Goal: Information Seeking & Learning: Check status

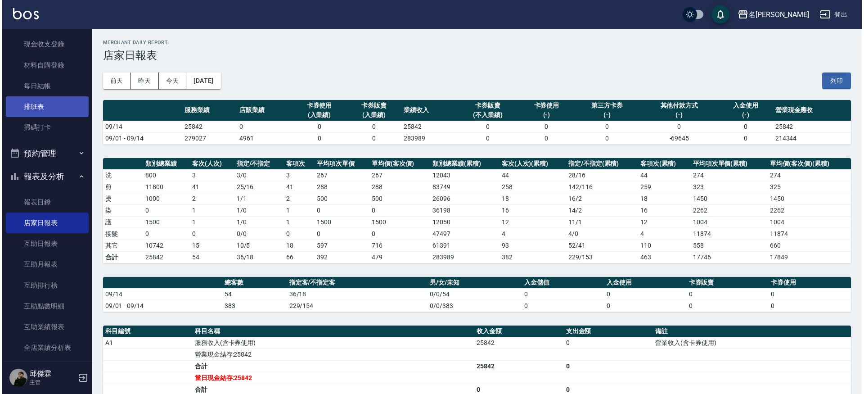
scroll to position [88, 0]
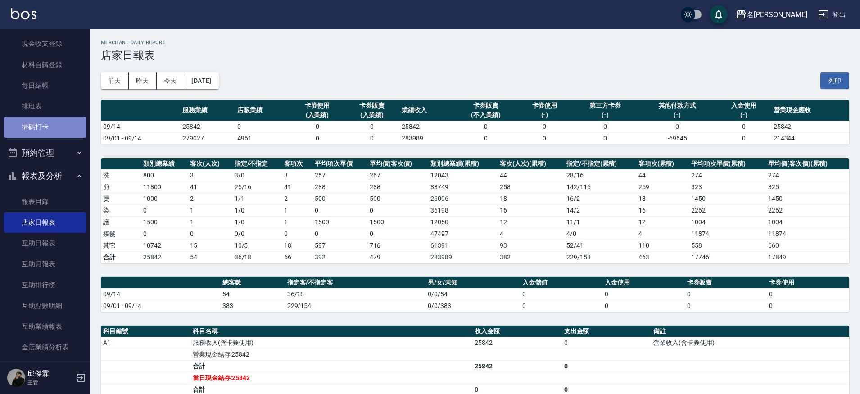
click at [61, 131] on link "掃碼打卡" at bounding box center [45, 127] width 83 height 21
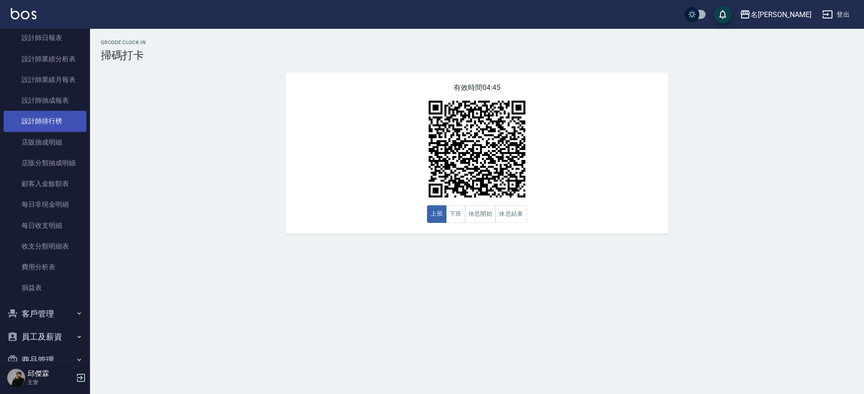
scroll to position [482, 0]
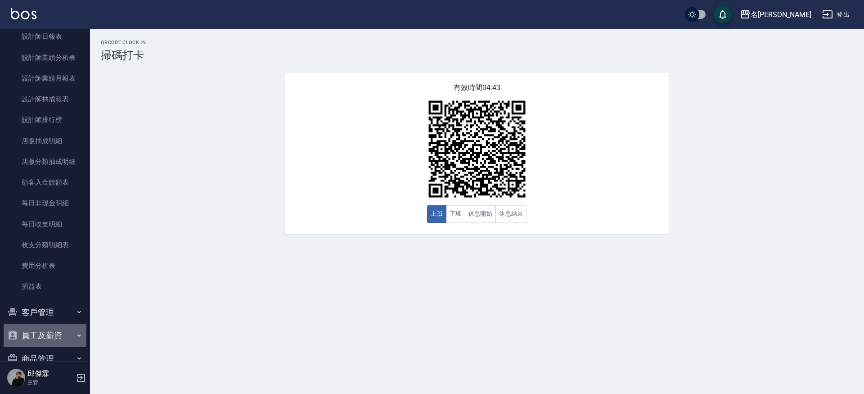
click at [59, 324] on button "員工及薪資" at bounding box center [45, 335] width 83 height 23
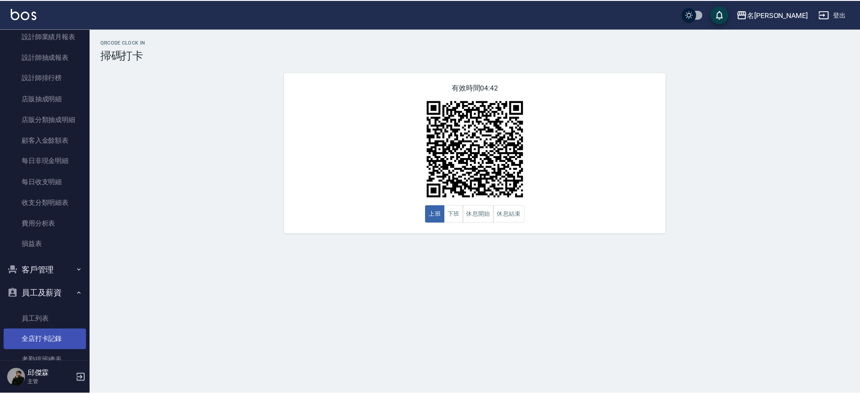
scroll to position [589, 0]
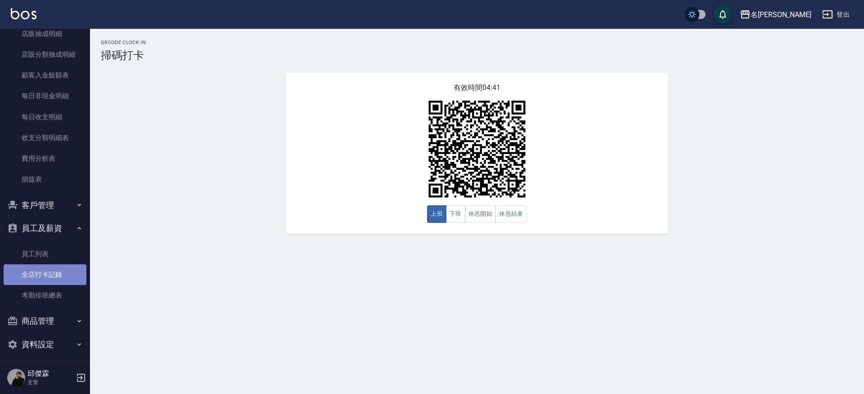
click at [64, 273] on link "全店打卡記錄" at bounding box center [45, 274] width 83 height 21
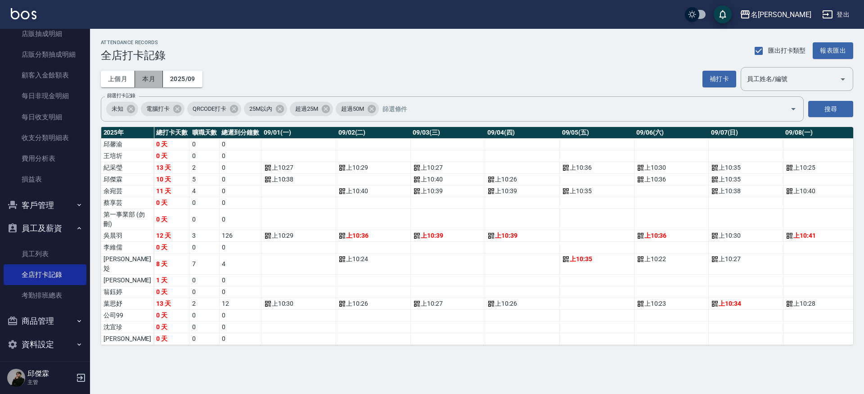
click at [148, 75] on button "本月" at bounding box center [149, 79] width 28 height 17
click at [46, 288] on link "考勤排班總表" at bounding box center [45, 295] width 83 height 21
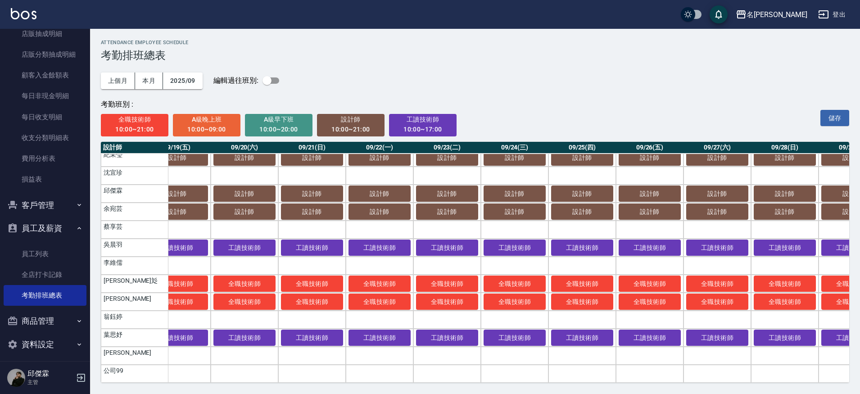
scroll to position [48, 1242]
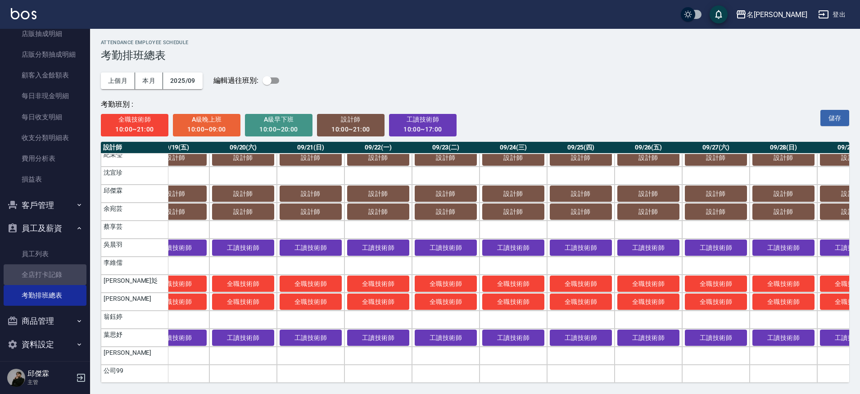
drag, startPoint x: 68, startPoint y: 270, endPoint x: 468, endPoint y: 284, distance: 400.4
click at [68, 270] on link "全店打卡記錄" at bounding box center [45, 274] width 83 height 21
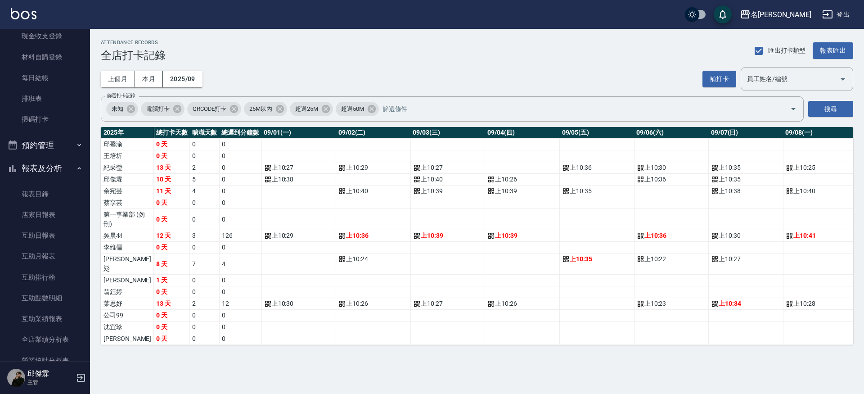
scroll to position [94, 0]
click at [57, 125] on link "掃碼打卡" at bounding box center [45, 121] width 83 height 21
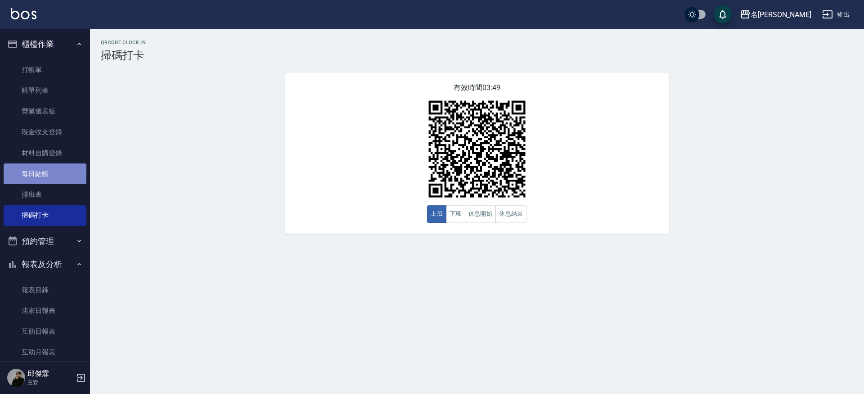
click at [48, 177] on link "每日結帳" at bounding box center [45, 173] width 83 height 21
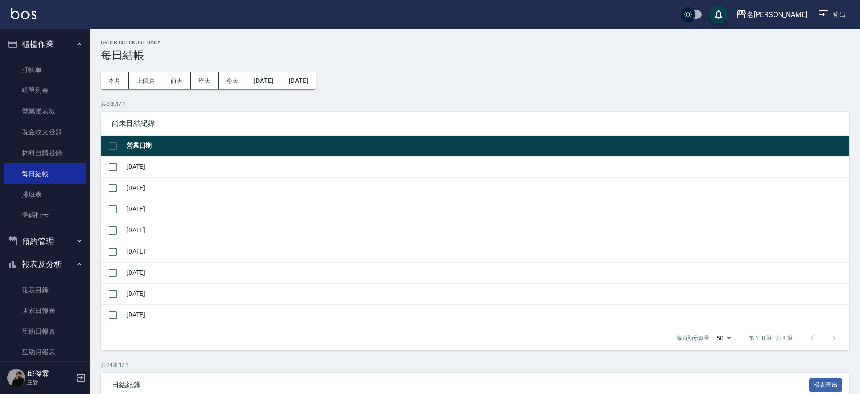
click at [116, 149] on input "checkbox" at bounding box center [112, 145] width 19 height 19
checkbox input "true"
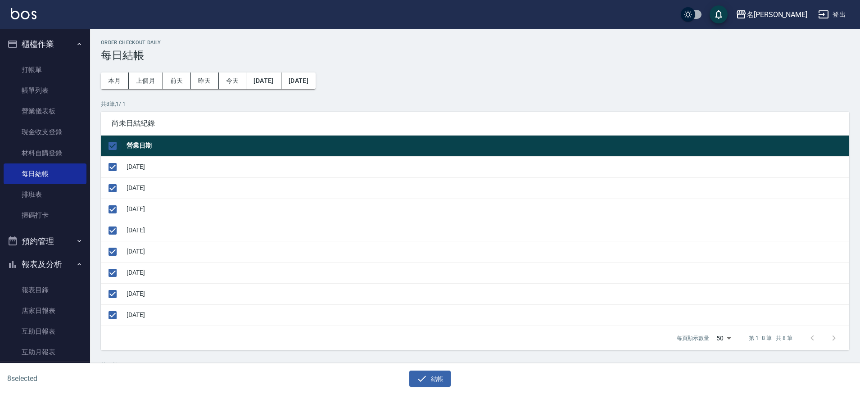
checkbox input "true"
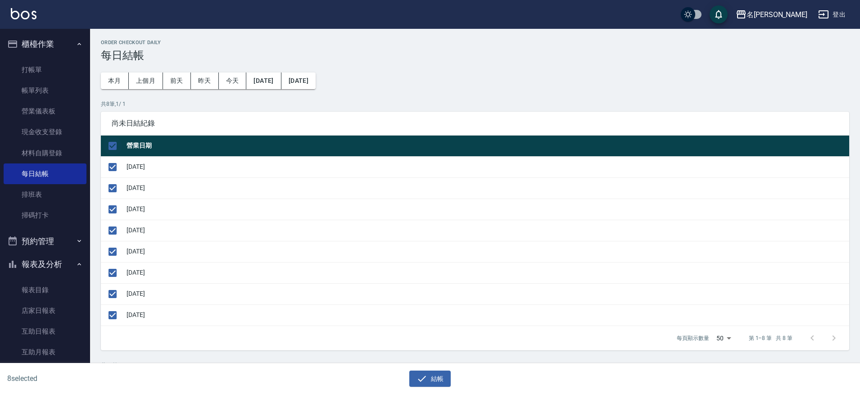
checkbox input "true"
click at [116, 318] on input "checkbox" at bounding box center [112, 315] width 19 height 19
checkbox input "false"
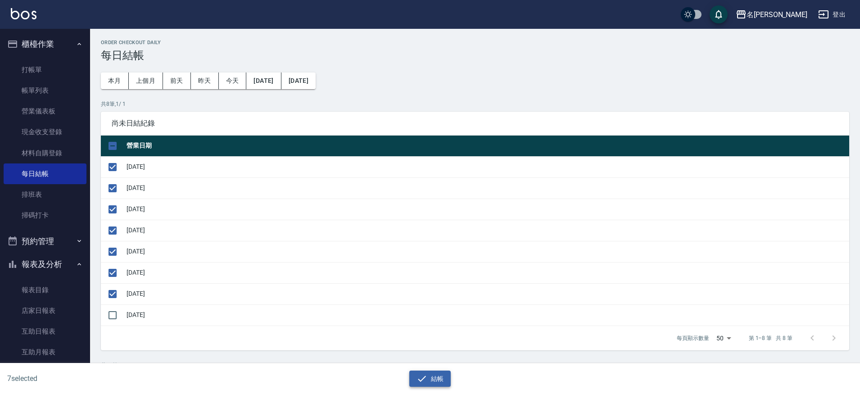
click at [440, 379] on button "結帳" at bounding box center [430, 378] width 42 height 17
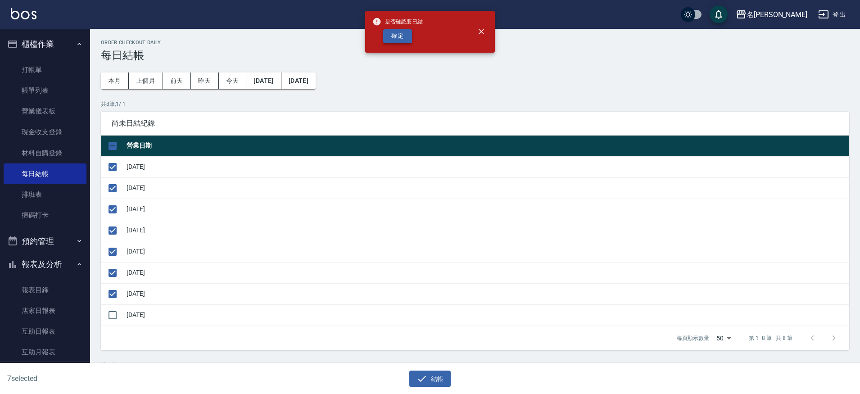
click at [403, 41] on button "確定" at bounding box center [397, 36] width 29 height 14
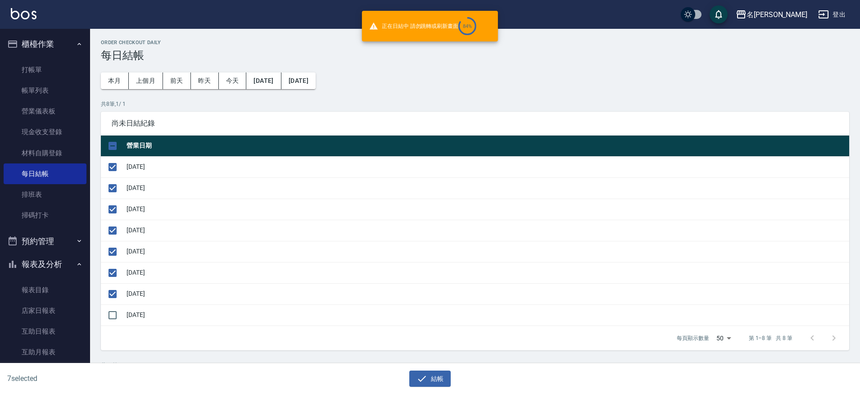
checkbox input "false"
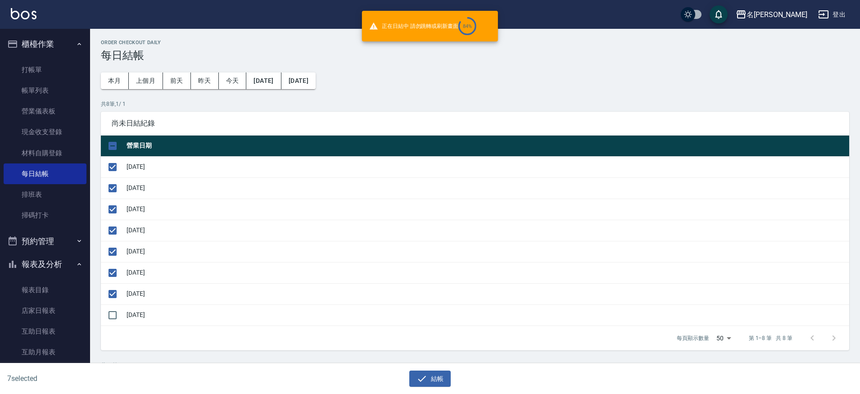
checkbox input "false"
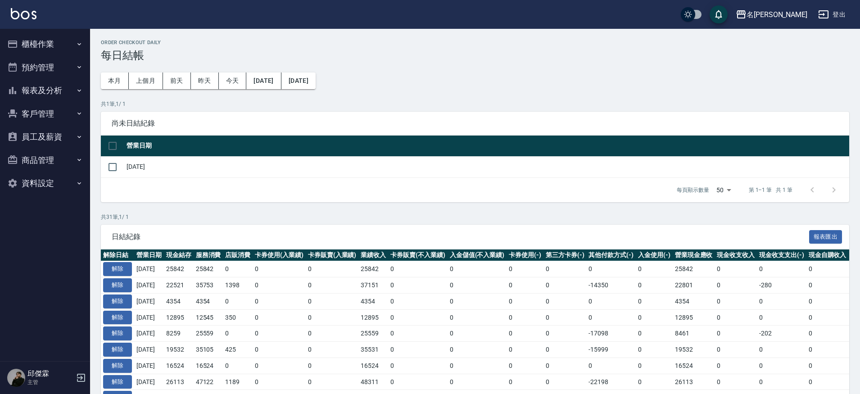
click at [41, 111] on button "客戶管理" at bounding box center [45, 113] width 83 height 23
click at [49, 92] on button "報表及分析" at bounding box center [45, 90] width 83 height 23
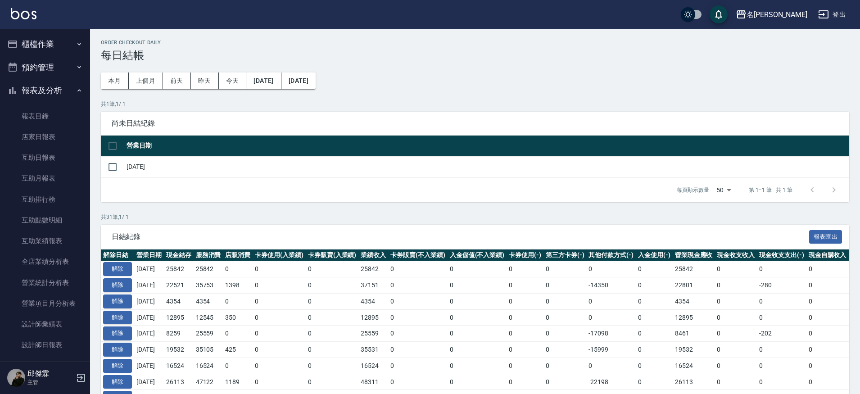
click at [62, 41] on button "櫃檯作業" at bounding box center [45, 43] width 83 height 23
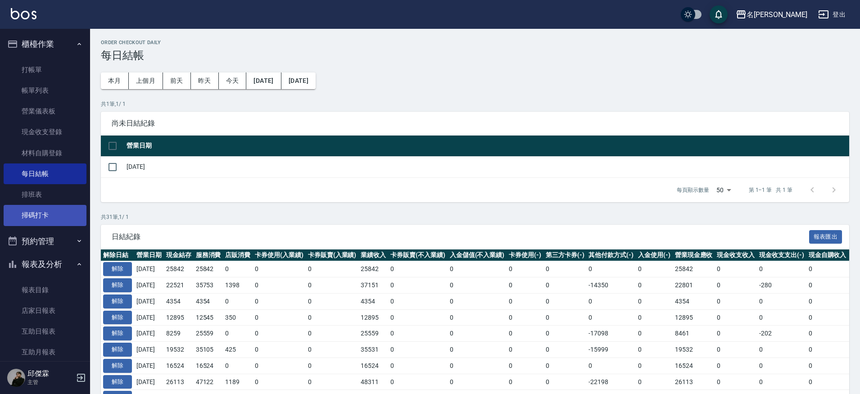
click at [46, 215] on link "掃碼打卡" at bounding box center [45, 215] width 83 height 21
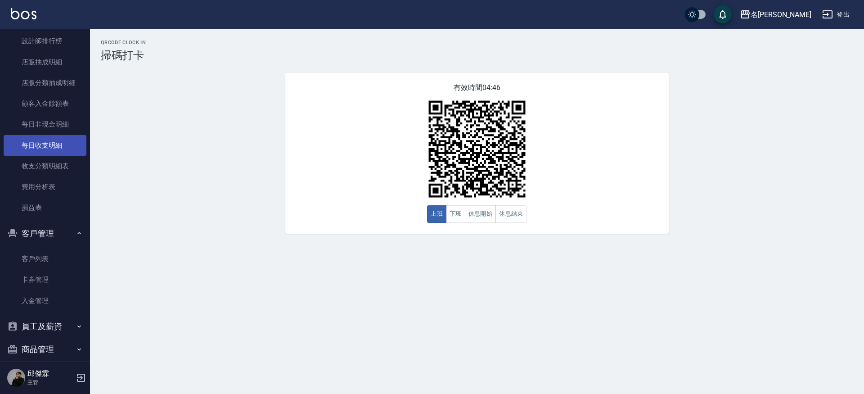
scroll to position [589, 0]
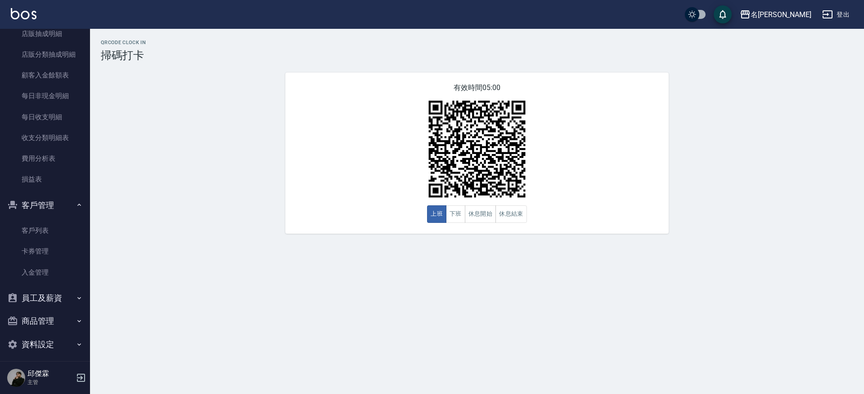
click at [34, 278] on ul "客戶列表 卡券管理 入金管理" at bounding box center [45, 252] width 83 height 70
click at [37, 286] on button "員工及薪資" at bounding box center [45, 297] width 83 height 23
click at [41, 296] on button "員工及薪資" at bounding box center [45, 297] width 83 height 23
click at [30, 205] on button "客戶管理" at bounding box center [45, 205] width 83 height 23
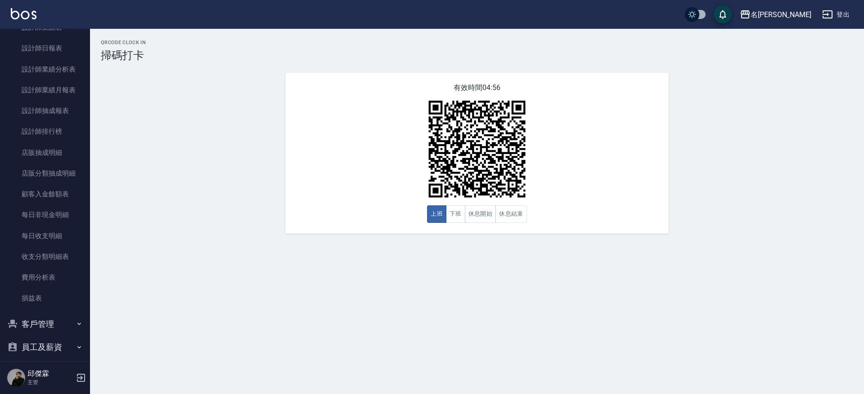
scroll to position [471, 0]
click at [57, 234] on link "每日收支明細" at bounding box center [45, 235] width 83 height 21
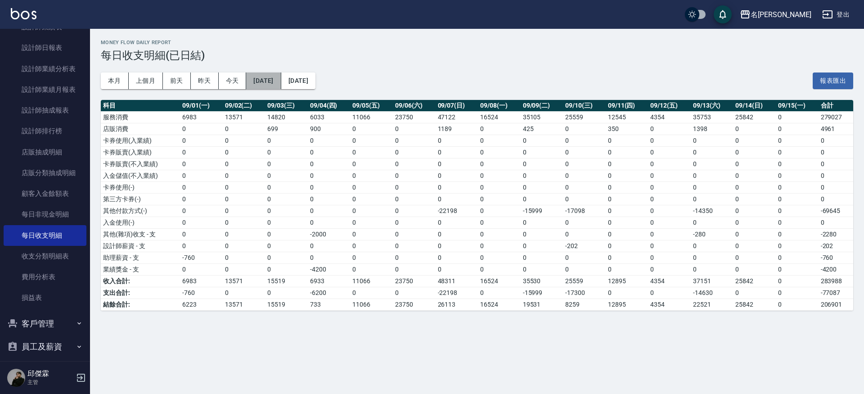
click at [281, 81] on button "[DATE]" at bounding box center [263, 80] width 35 height 17
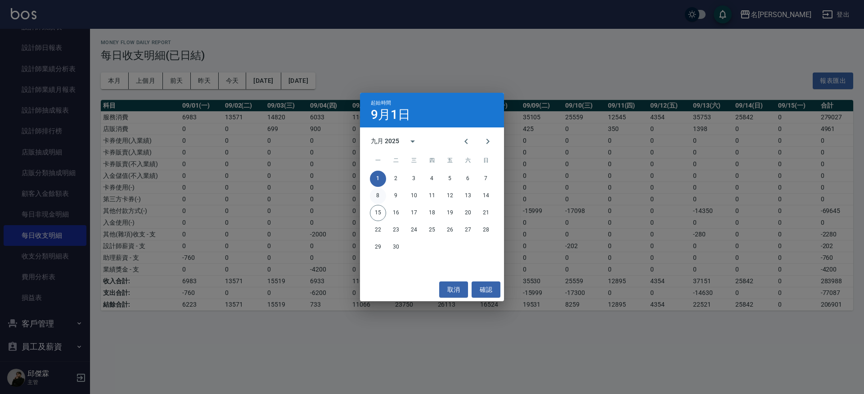
click at [376, 194] on button "8" at bounding box center [378, 196] width 16 height 16
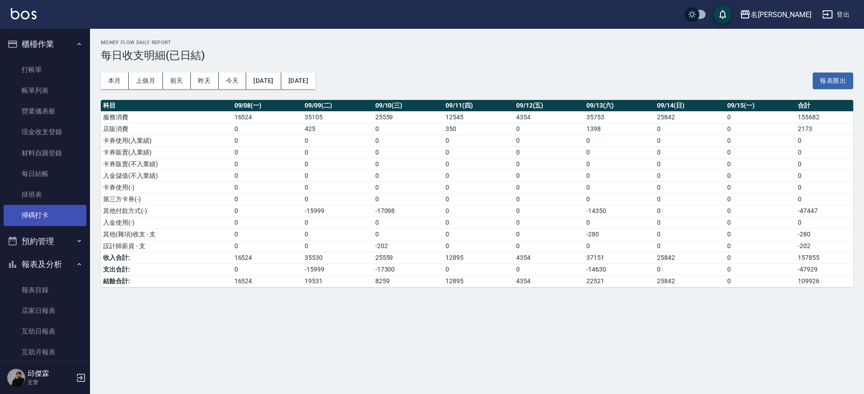
click at [38, 216] on link "掃碼打卡" at bounding box center [45, 215] width 83 height 21
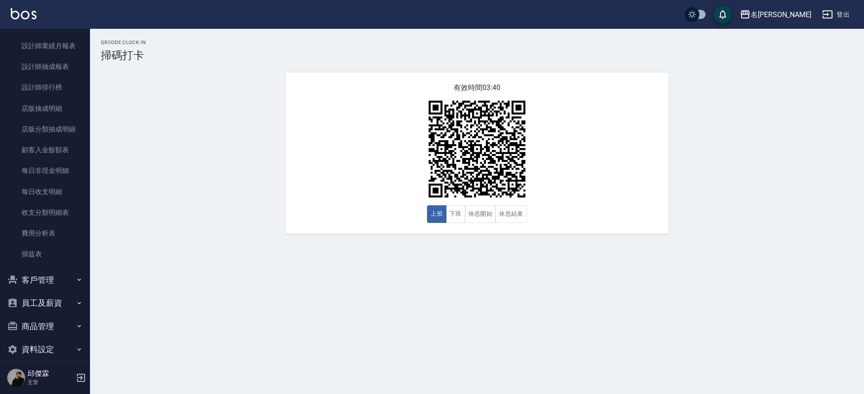
scroll to position [520, 0]
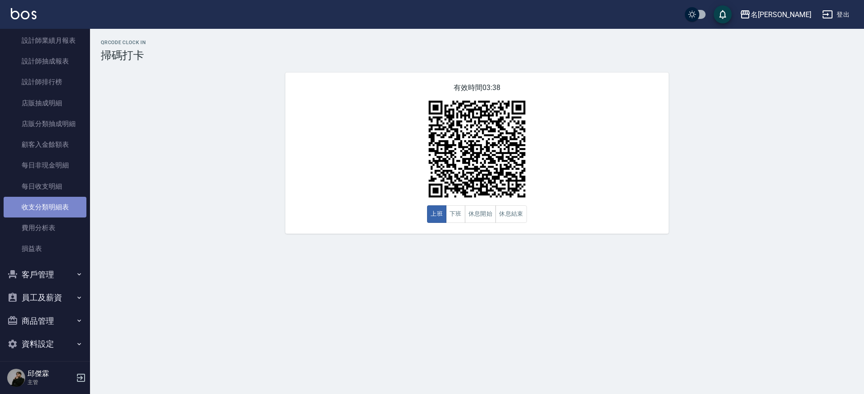
click at [57, 207] on link "收支分類明細表" at bounding box center [45, 207] width 83 height 21
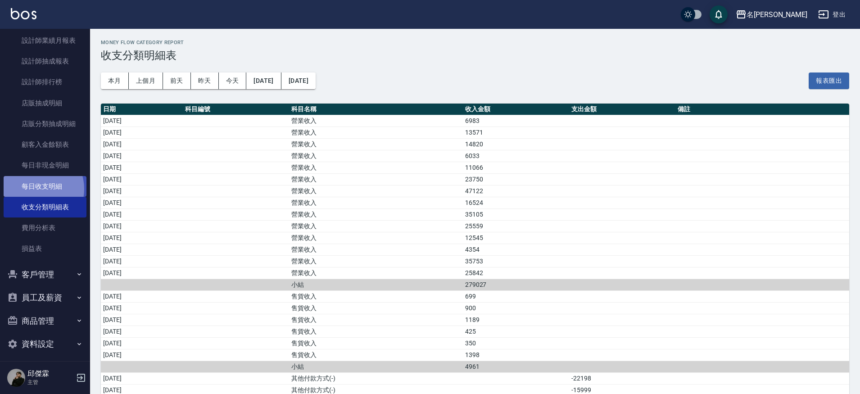
click at [36, 185] on link "每日收支明細" at bounding box center [45, 186] width 83 height 21
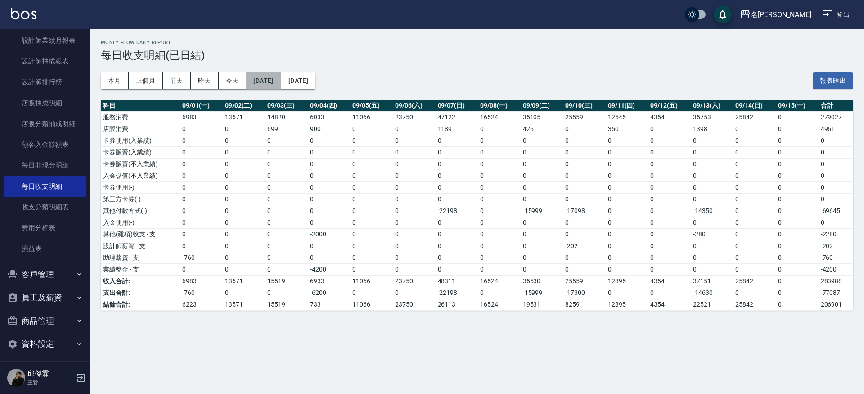
click at [274, 75] on button "[DATE]" at bounding box center [263, 80] width 35 height 17
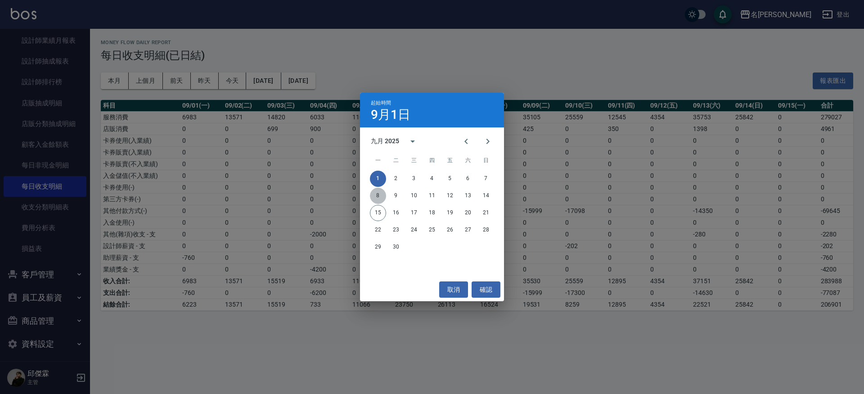
click at [381, 198] on button "8" at bounding box center [378, 196] width 16 height 16
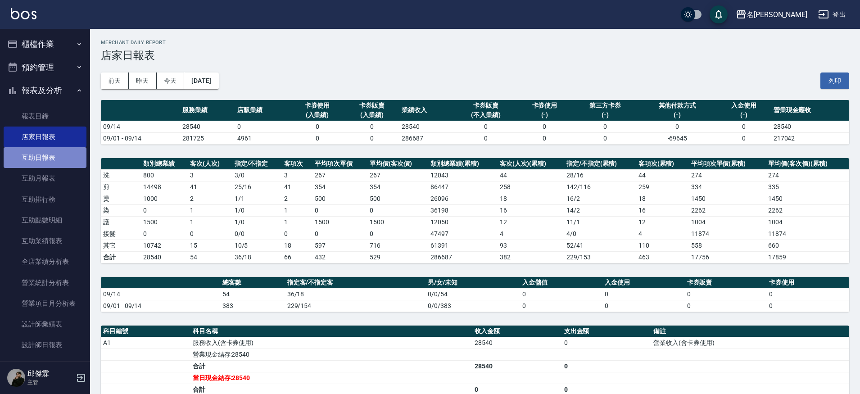
click at [46, 157] on link "互助日報表" at bounding box center [45, 157] width 83 height 21
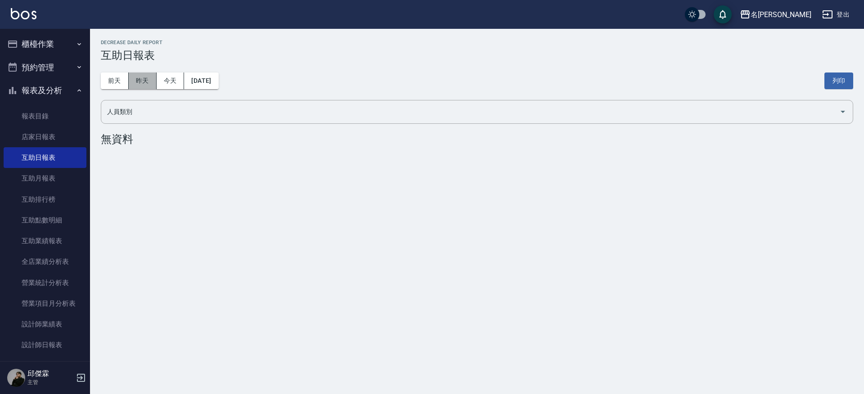
click at [144, 82] on button "昨天" at bounding box center [143, 80] width 28 height 17
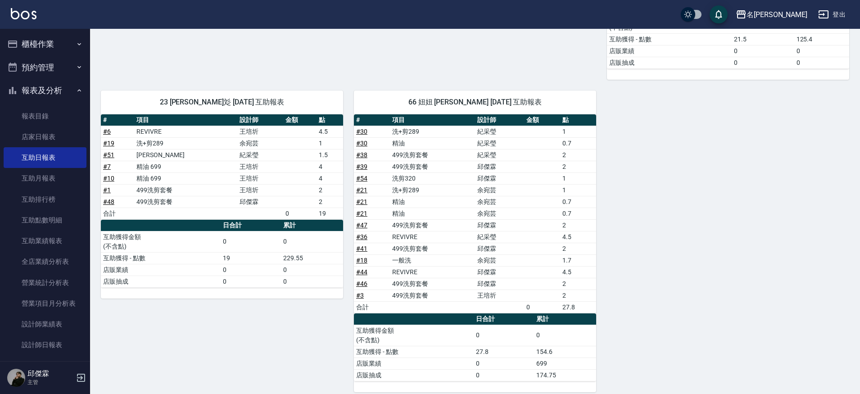
scroll to position [442, 0]
